Goal: Transaction & Acquisition: Subscribe to service/newsletter

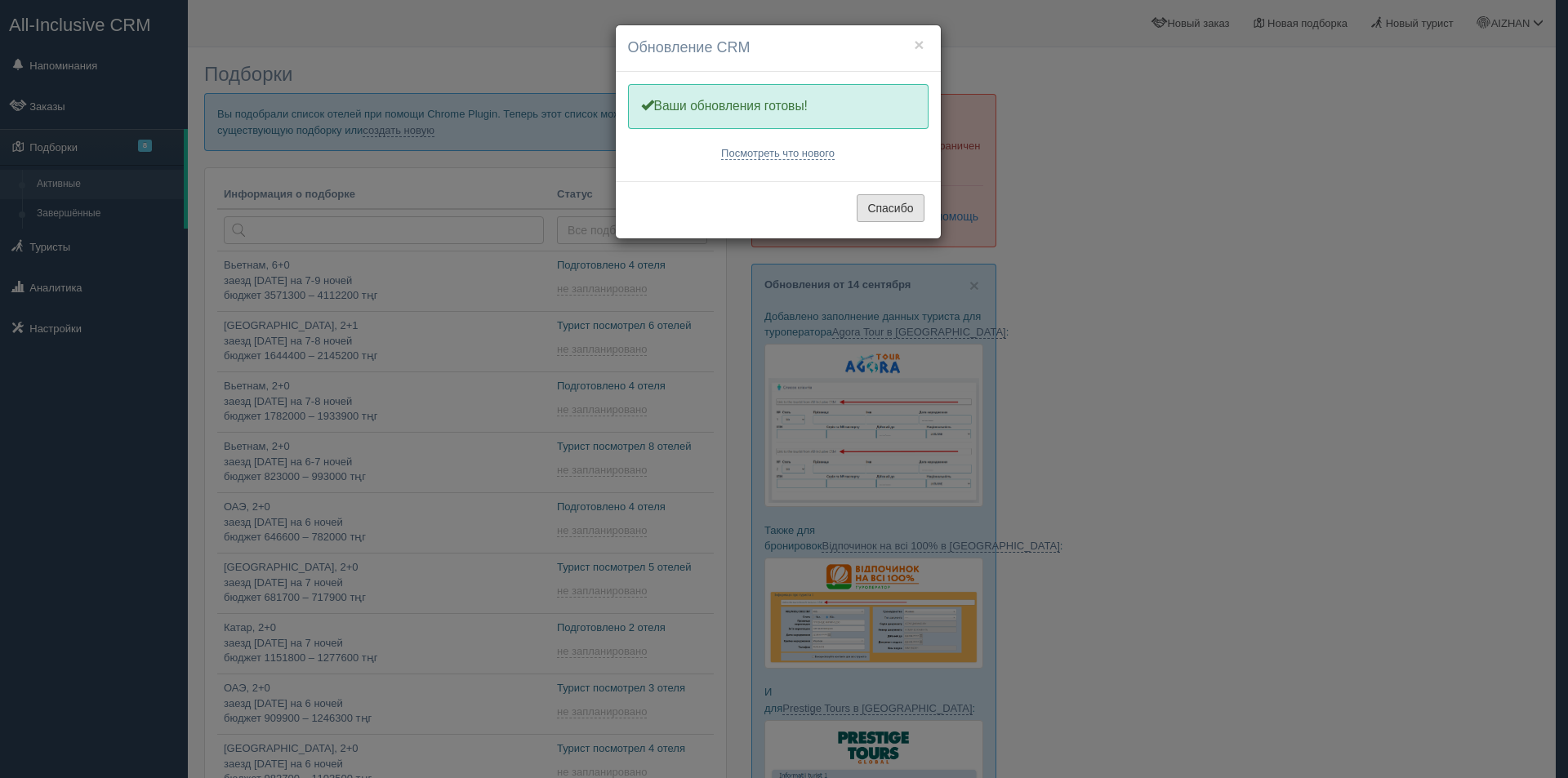
click at [892, 213] on button "Спасибо" at bounding box center [890, 207] width 67 height 28
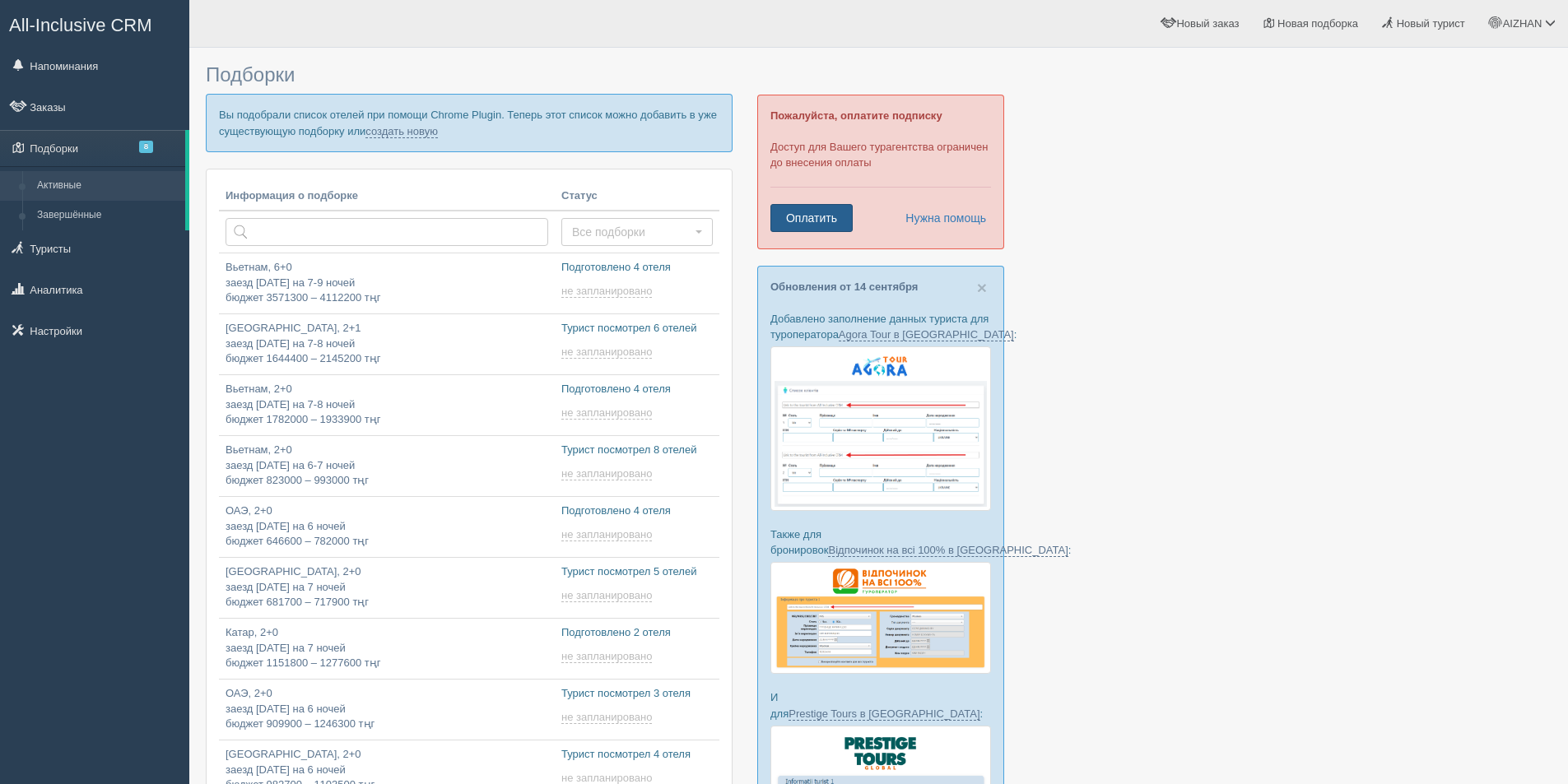
click at [829, 219] on link "Оплатить" at bounding box center [812, 218] width 82 height 28
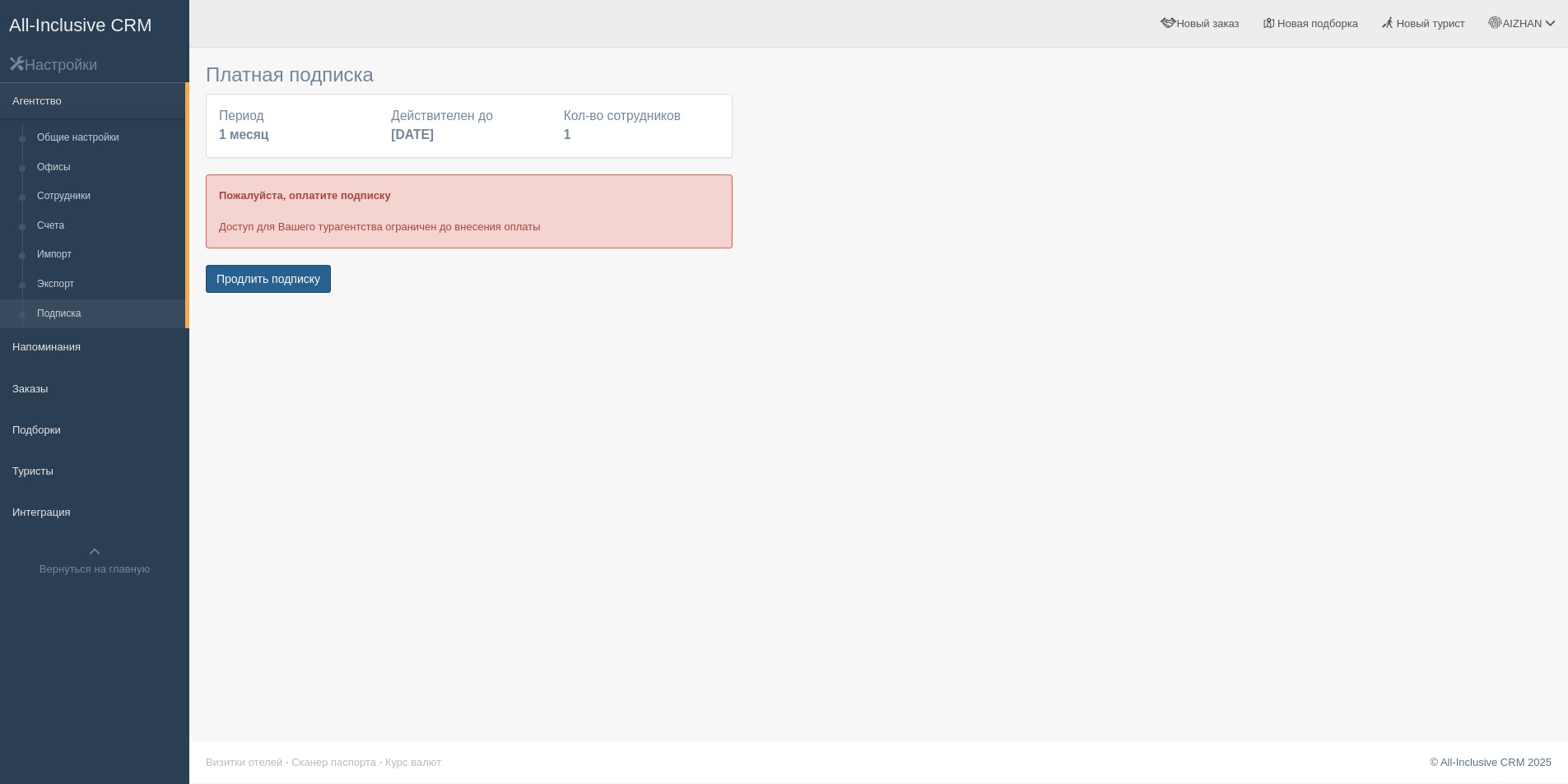
click at [253, 277] on button "Продлить подписку" at bounding box center [268, 278] width 126 height 28
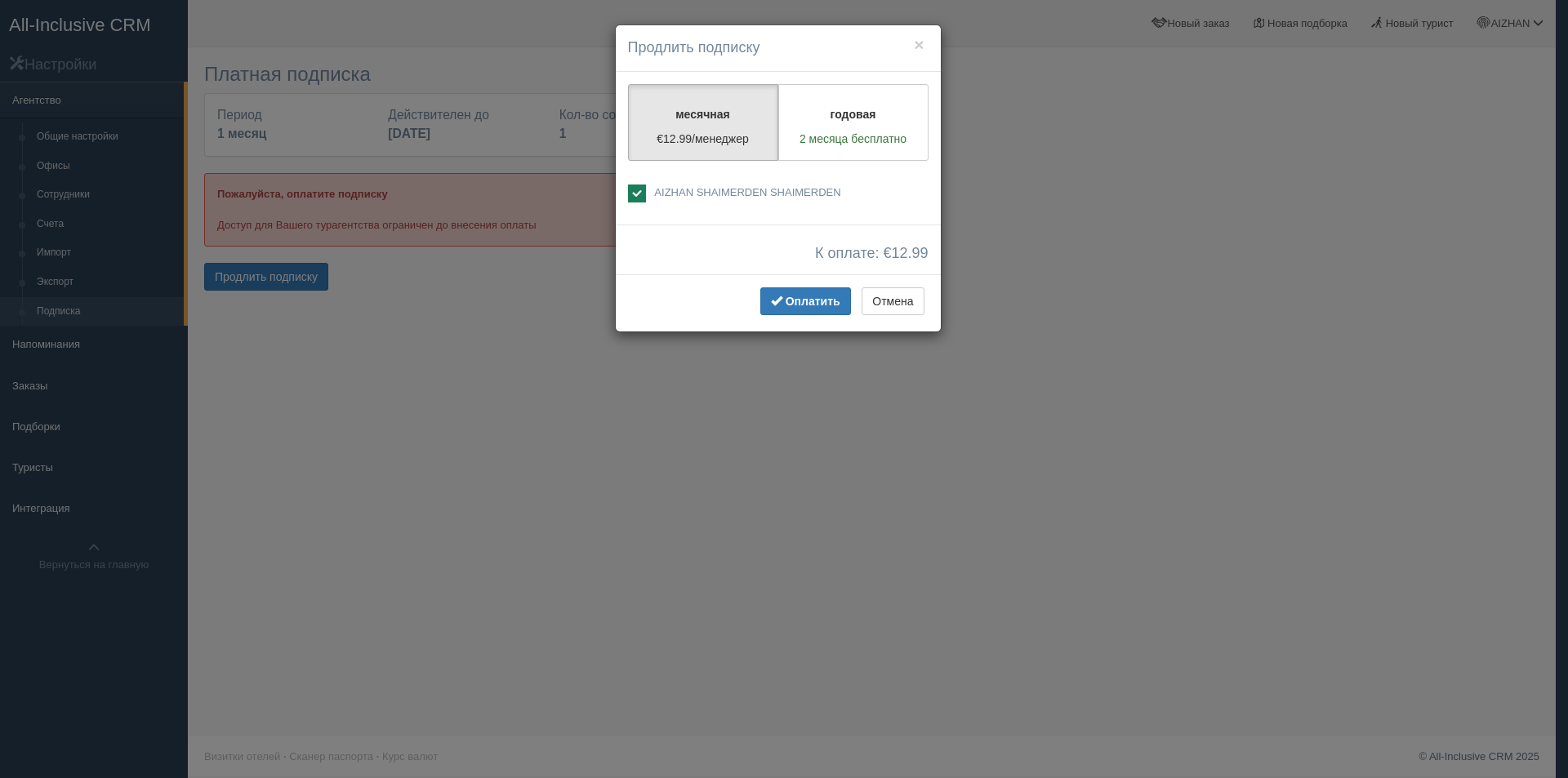
drag, startPoint x: 805, startPoint y: 303, endPoint x: 664, endPoint y: 309, distance: 141.1
click at [665, 309] on div "Оплатить Отмена" at bounding box center [778, 302] width 325 height 57
click at [834, 137] on p "2 месяца бесплатно" at bounding box center [853, 138] width 129 height 16
radio input "true"
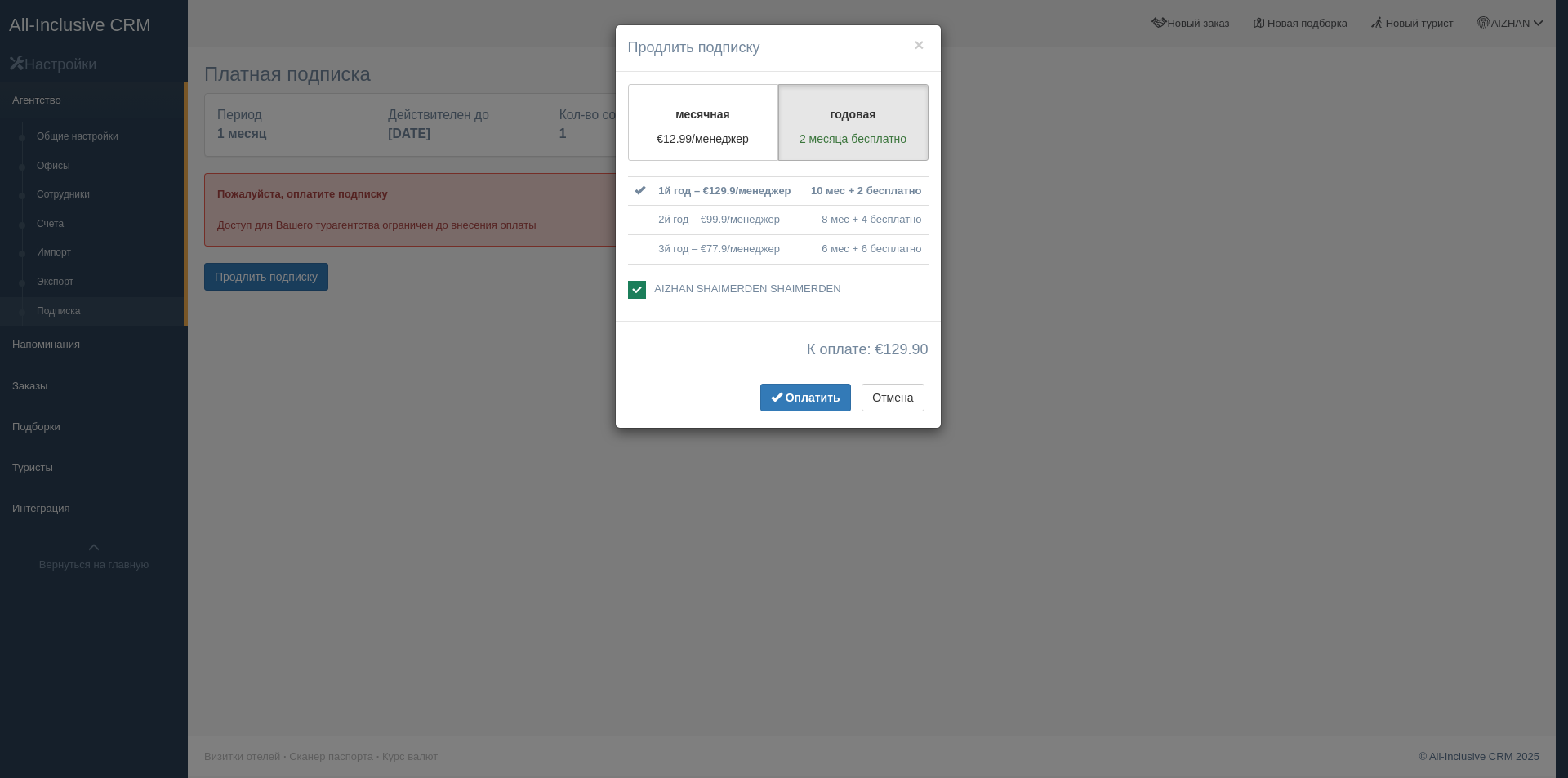
click at [679, 227] on td "2й год – €99.9/менеджер" at bounding box center [726, 220] width 149 height 29
click at [732, 101] on label "месячная €12.99/менеджер" at bounding box center [703, 122] width 150 height 77
radio input "true"
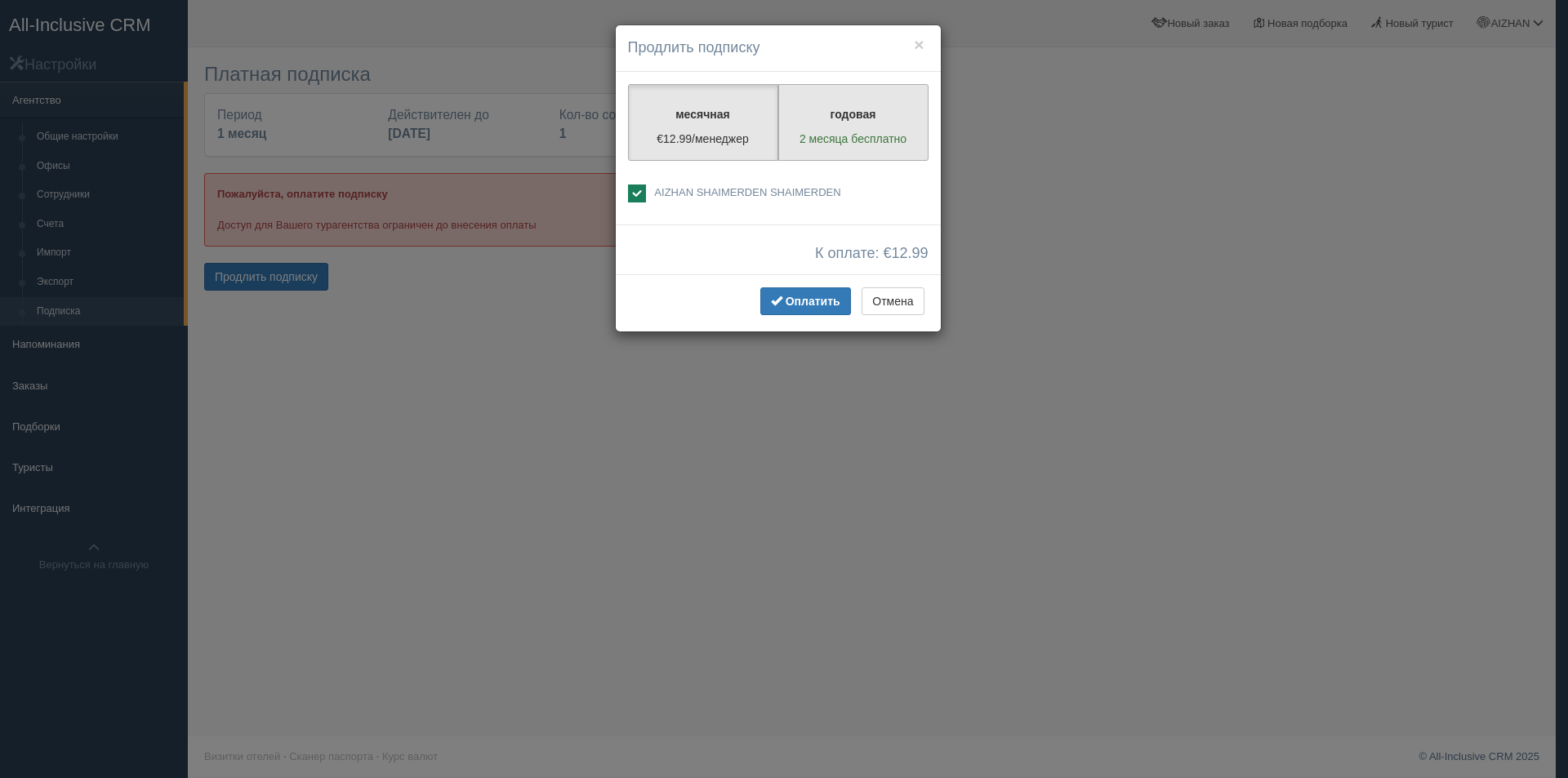
click at [853, 110] on p "годовая" at bounding box center [853, 114] width 129 height 16
radio input "true"
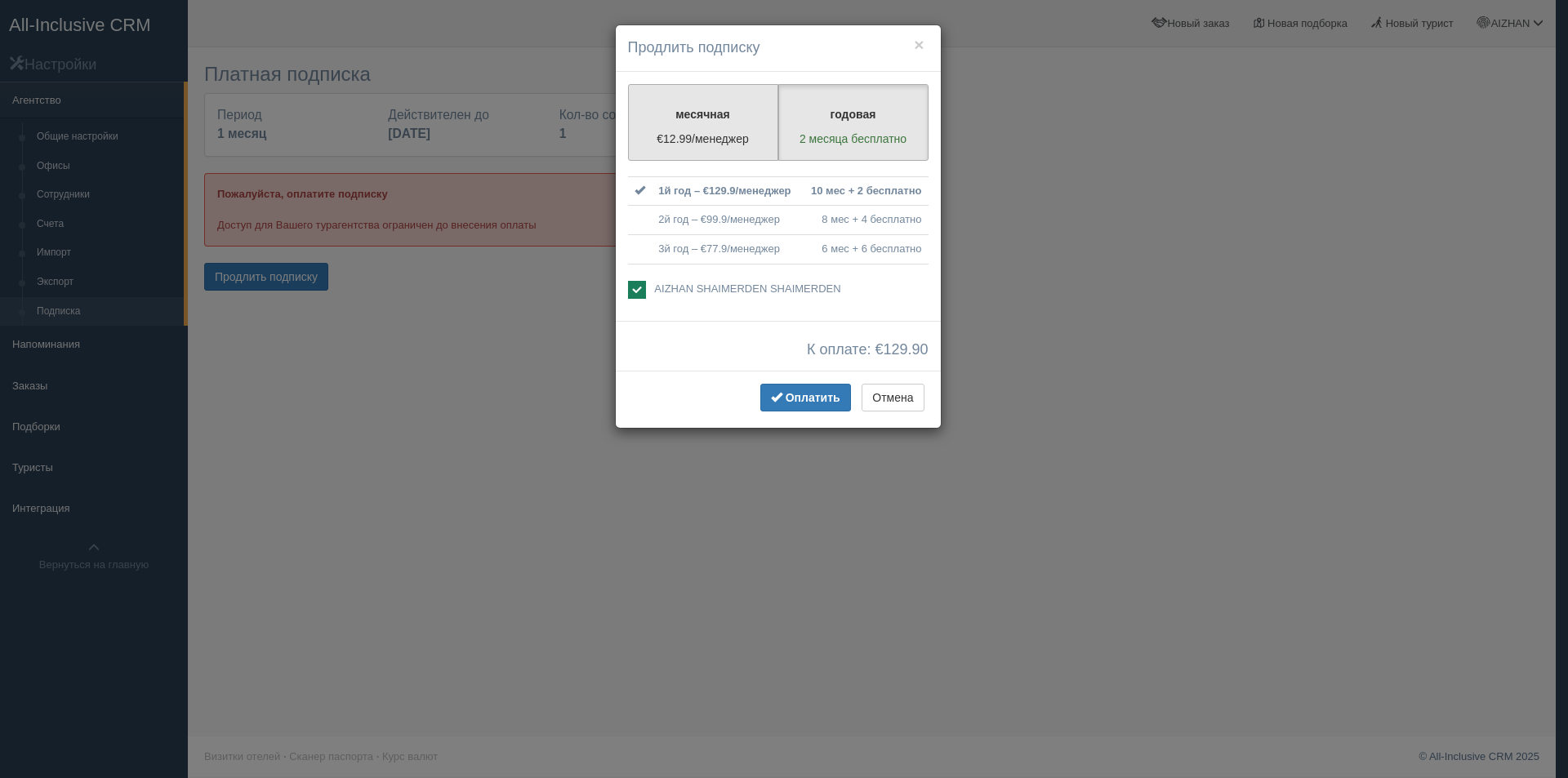
click at [713, 133] on p "€12.99/менеджер" at bounding box center [703, 138] width 129 height 16
radio input "true"
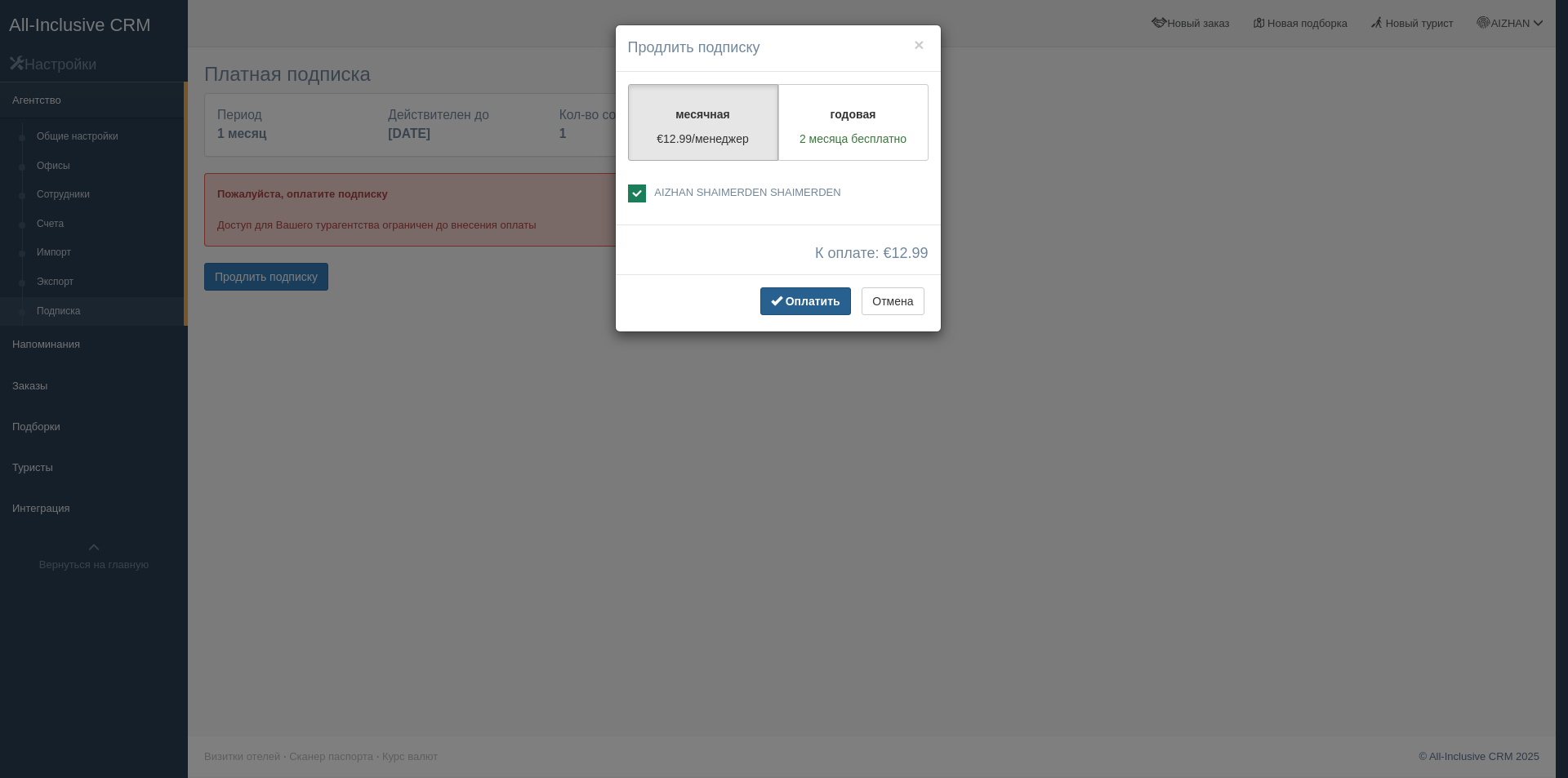
click at [785, 290] on button "Оплатить" at bounding box center [804, 301] width 90 height 28
